Goal: Communication & Community: Answer question/provide support

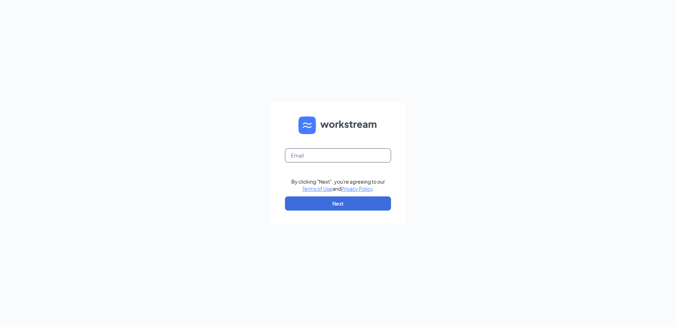
drag, startPoint x: 298, startPoint y: 158, endPoint x: 303, endPoint y: 153, distance: 6.0
click at [301, 156] on input "text" at bounding box center [338, 155] width 106 height 14
type input "lleecfa@gmail.com"
click at [302, 185] on link "Terms of Use" at bounding box center [317, 188] width 30 height 6
click at [376, 198] on button "Next" at bounding box center [338, 203] width 106 height 14
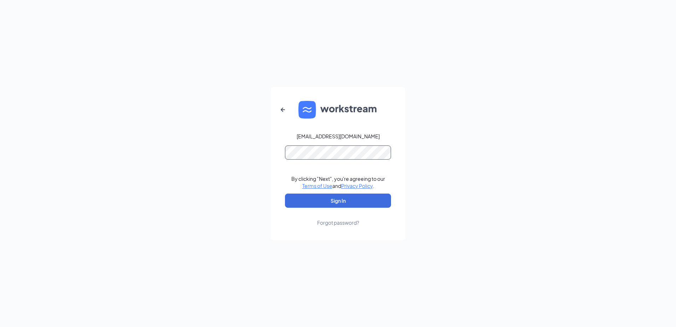
click at [285, 193] on button "Sign In" at bounding box center [338, 200] width 106 height 14
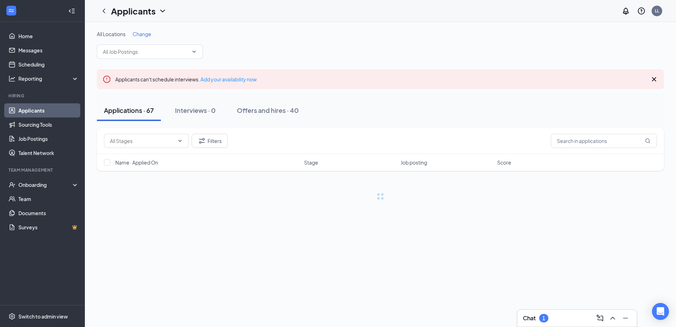
click at [579, 322] on div "Chat 1" at bounding box center [577, 317] width 108 height 11
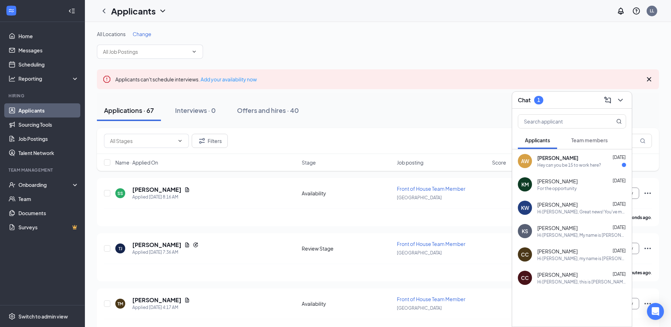
click at [574, 168] on div "Hey can you be 15 to work here?" at bounding box center [569, 165] width 64 height 6
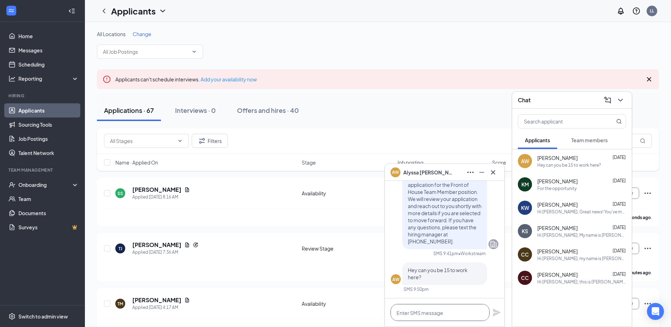
click at [427, 317] on textarea at bounding box center [439, 312] width 99 height 17
click at [427, 313] on textarea at bounding box center [439, 312] width 99 height 17
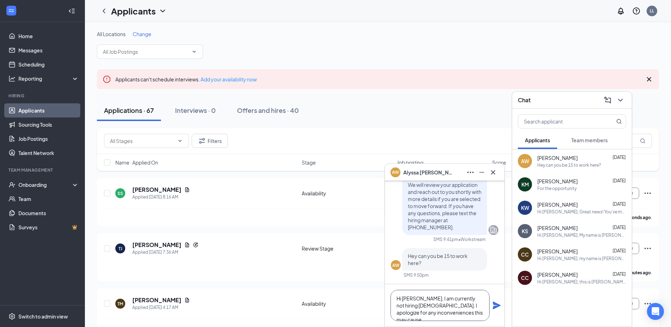
type textarea "Hi [PERSON_NAME], I am currently not hiring [DEMOGRAPHIC_DATA]. I apologize for…"
click at [499, 306] on icon "Plane" at bounding box center [496, 305] width 8 height 8
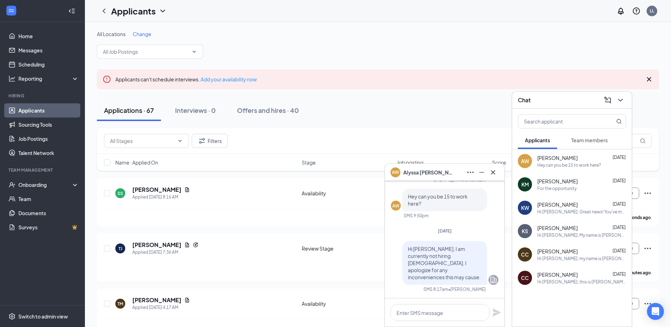
click at [557, 186] on div "For the opportunity" at bounding box center [556, 188] width 39 height 6
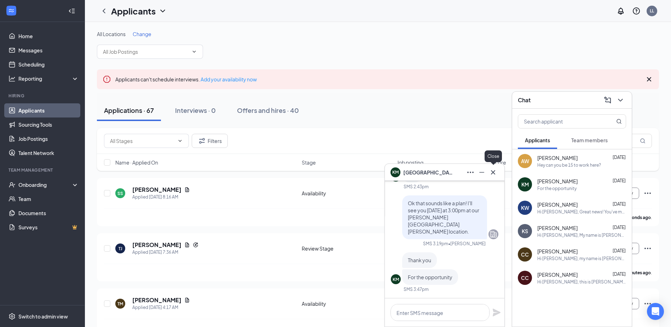
click at [498, 171] on button at bounding box center [492, 172] width 11 height 11
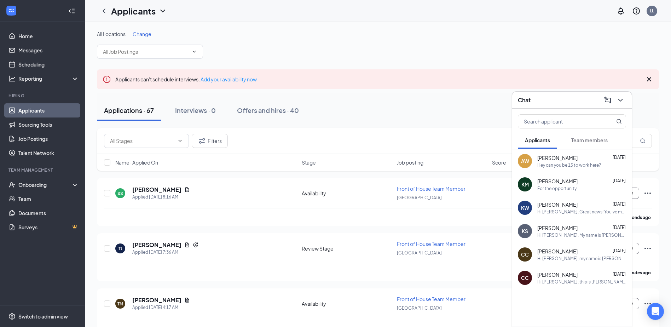
click at [577, 271] on div "[PERSON_NAME] [DATE]" at bounding box center [581, 274] width 89 height 7
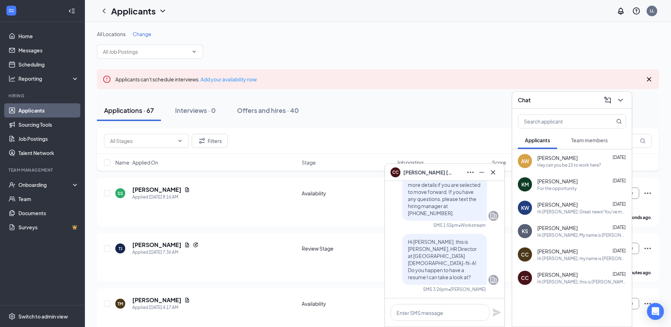
click at [580, 263] on div "CC [PERSON_NAME] [DATE] Hi [PERSON_NAME], my name is [PERSON_NAME], and I am th…" at bounding box center [572, 254] width 120 height 23
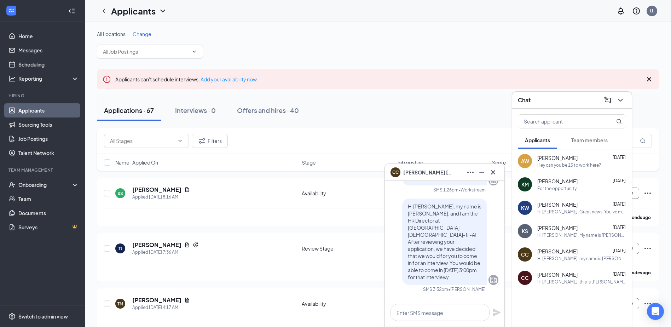
click at [578, 234] on div "Hi [PERSON_NAME], My name is [PERSON_NAME] and I am the HR Director at the [DEM…" at bounding box center [581, 235] width 89 height 6
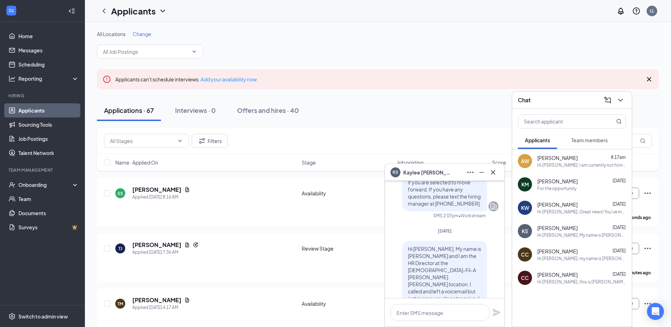
click at [310, 106] on div "Applications · 67 Interviews · 0 Offers and hires · 40" at bounding box center [378, 110] width 562 height 21
click at [619, 102] on icon "ChevronDown" at bounding box center [620, 100] width 8 height 8
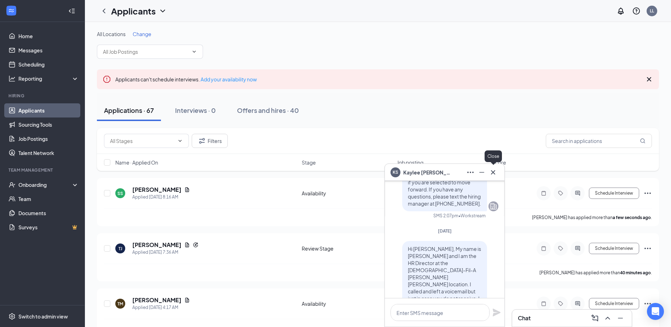
click at [495, 173] on icon "Cross" at bounding box center [493, 172] width 8 height 8
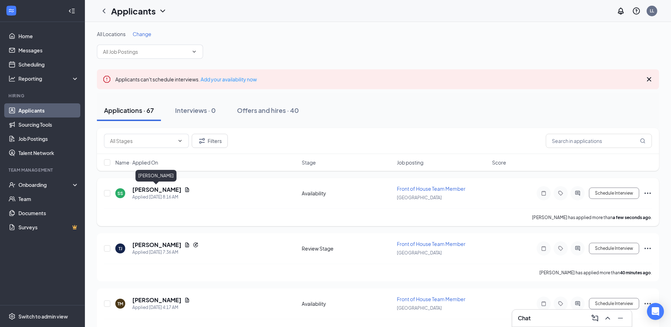
click at [165, 191] on h5 "[PERSON_NAME]" at bounding box center [156, 190] width 49 height 8
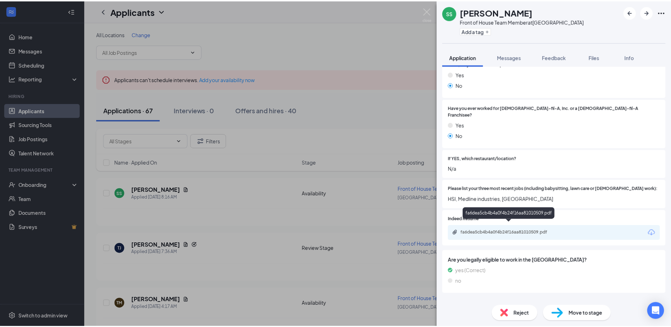
scroll to position [161, 0]
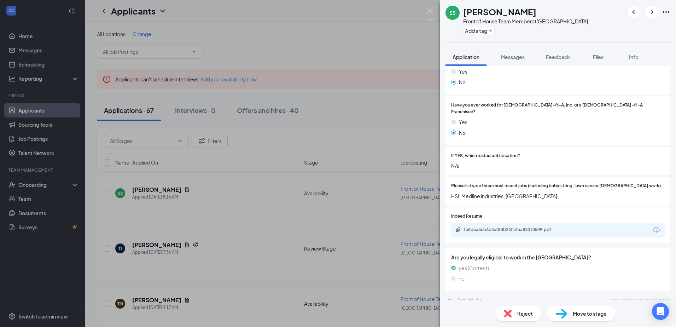
drag, startPoint x: 385, startPoint y: 35, endPoint x: 410, endPoint y: 20, distance: 29.1
click at [385, 35] on div "SS [PERSON_NAME] Front of House Team Member at [GEOGRAPHIC_DATA] Add a tag Appl…" at bounding box center [338, 163] width 676 height 327
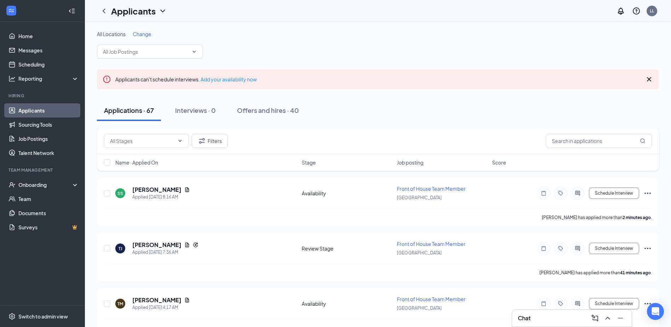
click at [423, 15] on div "Applicants LL" at bounding box center [378, 11] width 586 height 22
click at [575, 313] on div "Chat" at bounding box center [572, 317] width 108 height 11
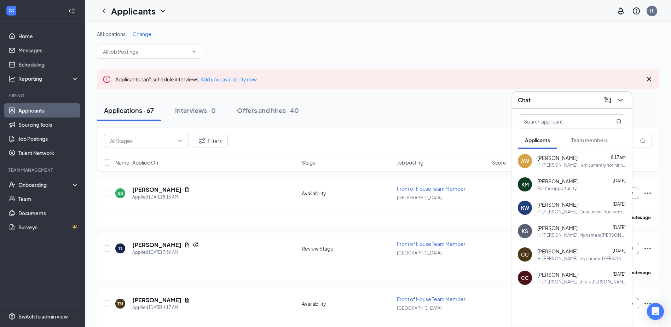
click at [590, 238] on div "KS [PERSON_NAME] [DATE] Hi [PERSON_NAME], My name is [PERSON_NAME] and I am the…" at bounding box center [572, 230] width 120 height 23
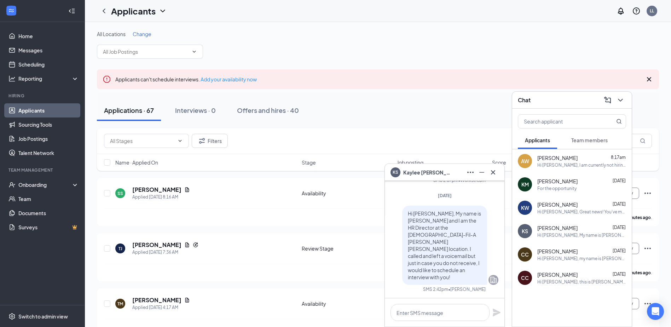
click at [425, 173] on span "[PERSON_NAME]" at bounding box center [428, 172] width 50 height 8
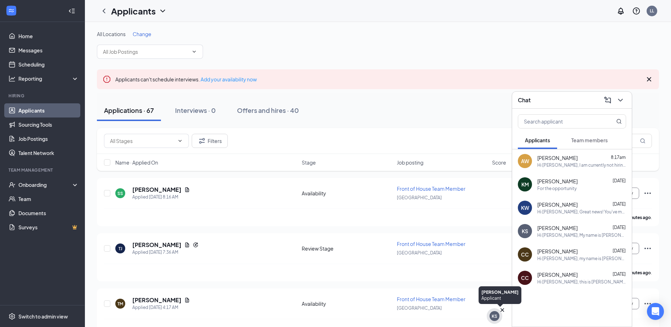
click at [489, 315] on div "KS" at bounding box center [494, 316] width 10 height 10
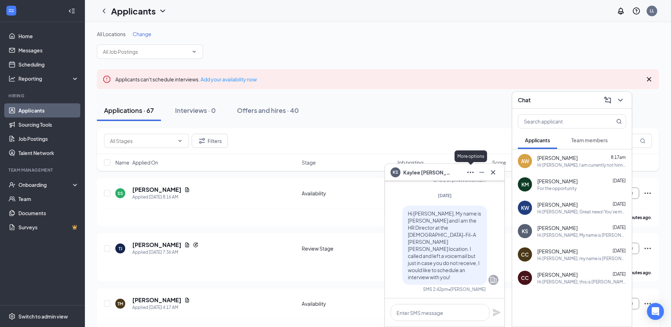
click at [468, 173] on icon "Ellipses" at bounding box center [470, 172] width 6 height 1
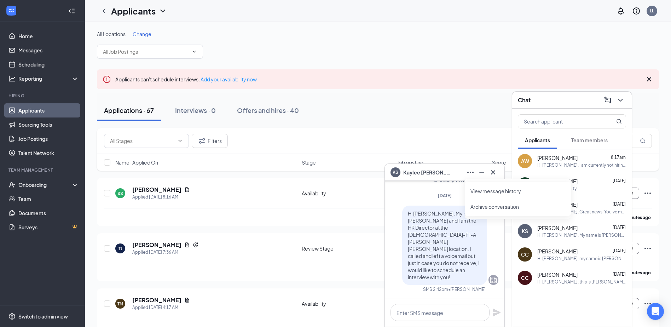
click at [481, 193] on link "View message history" at bounding box center [517, 190] width 95 height 7
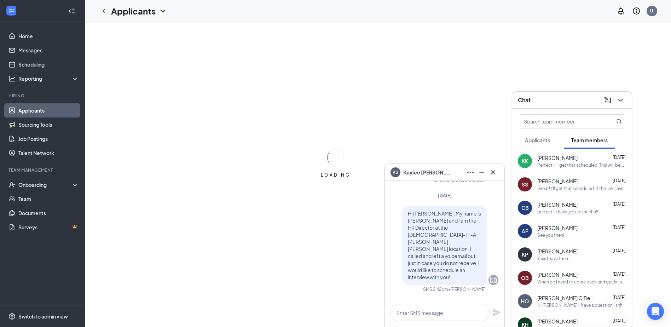
click at [626, 99] on div "Chat" at bounding box center [572, 100] width 120 height 17
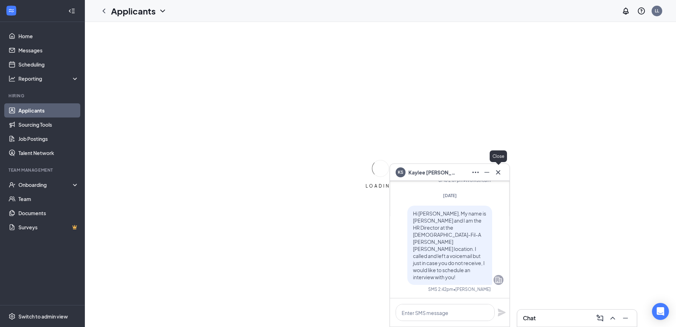
click at [500, 176] on icon "Cross" at bounding box center [498, 172] width 8 height 8
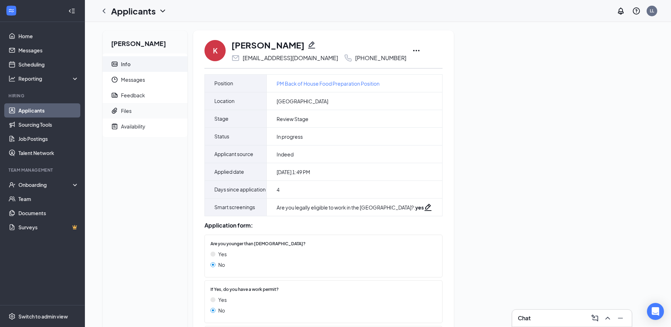
click at [139, 114] on span "Files" at bounding box center [151, 111] width 61 height 16
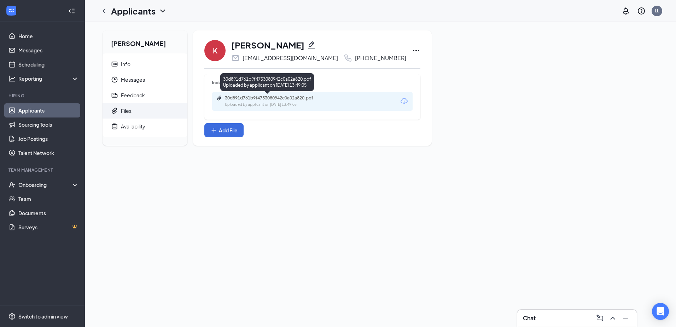
click at [297, 99] on div "30d891d761b9f4753080942c0a02a820.pdf" at bounding box center [274, 98] width 99 height 6
